Goal: Transaction & Acquisition: Purchase product/service

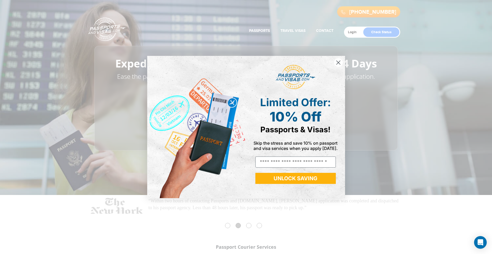
click at [340, 62] on circle "Close dialog" at bounding box center [338, 62] width 9 height 9
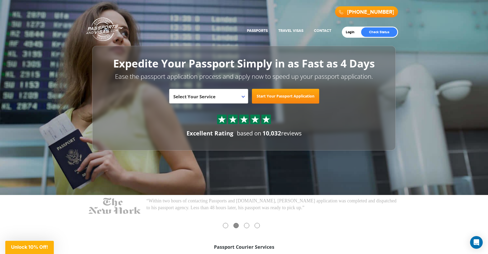
click at [298, 97] on link "Start Your Passport Application" at bounding box center [285, 96] width 67 height 15
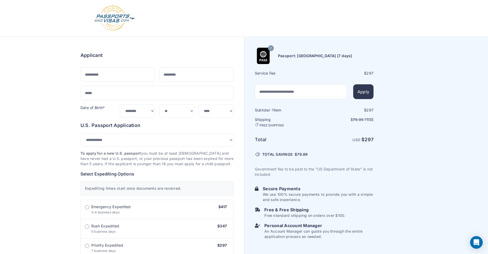
select select "***"
